Goal: Find specific page/section: Find specific page/section

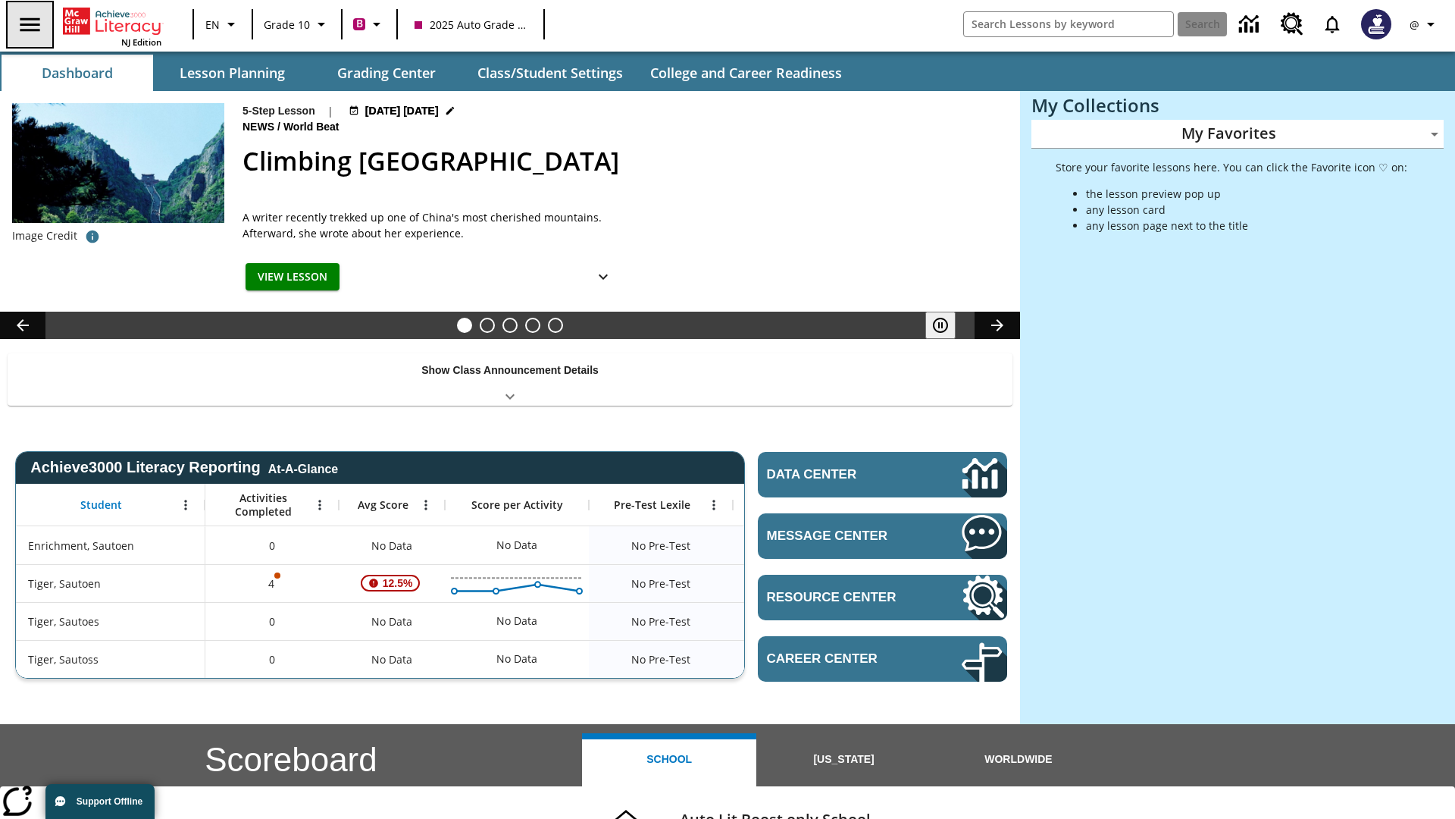
click at [28, 24] on icon "Open side menu" at bounding box center [30, 24] width 20 height 14
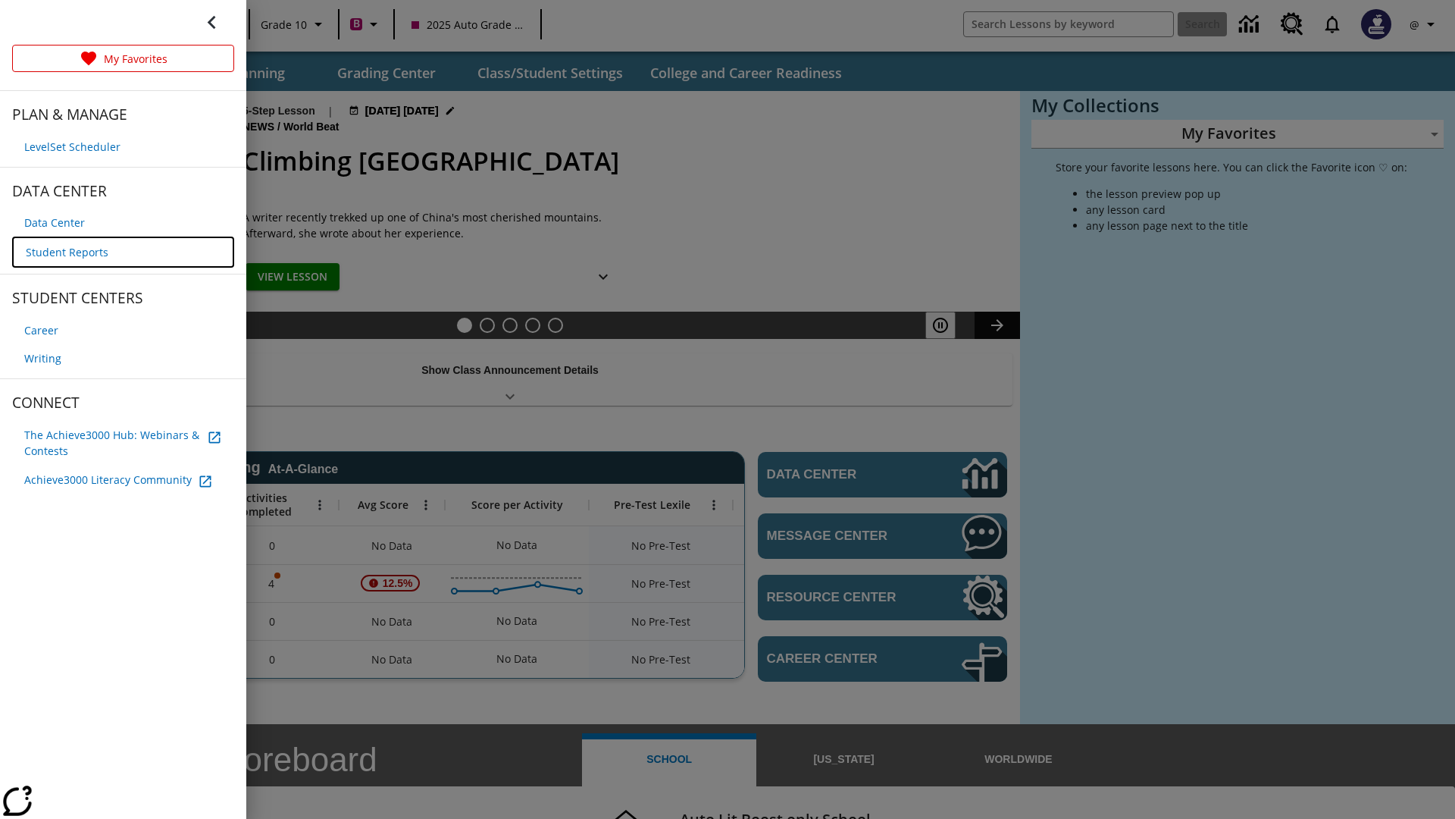
click at [65, 250] on span "Student Reports" at bounding box center [67, 252] width 83 height 16
